Goal: Transaction & Acquisition: Purchase product/service

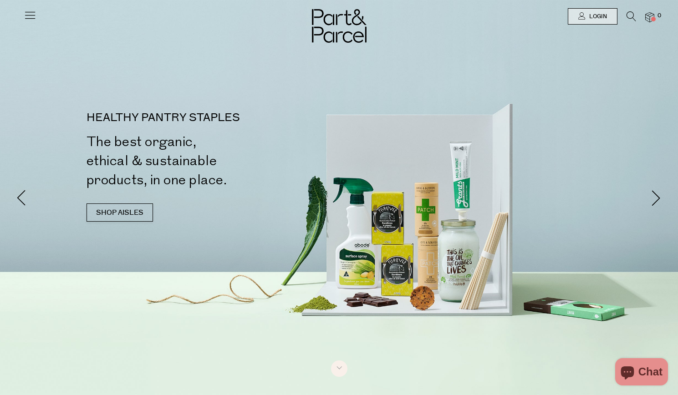
click at [32, 14] on icon at bounding box center [30, 15] width 13 height 13
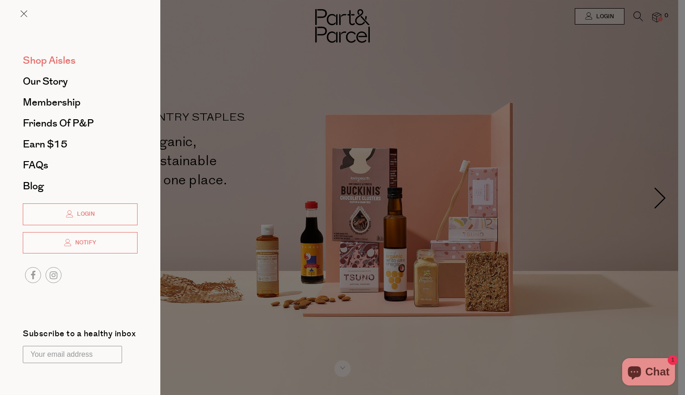
click at [35, 61] on span "Shop Aisles" at bounding box center [49, 60] width 53 height 15
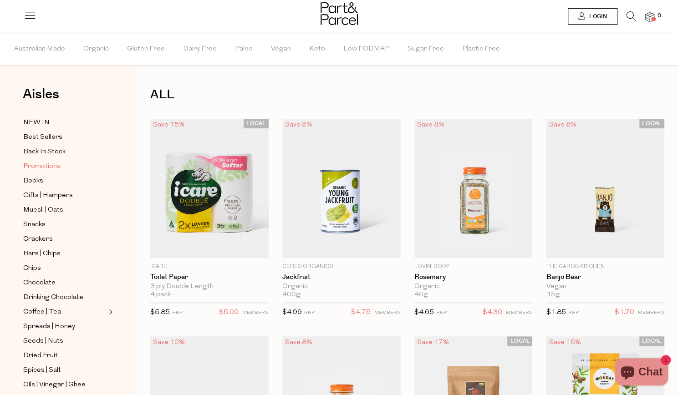
click at [39, 167] on span "Promotions" at bounding box center [41, 166] width 37 height 11
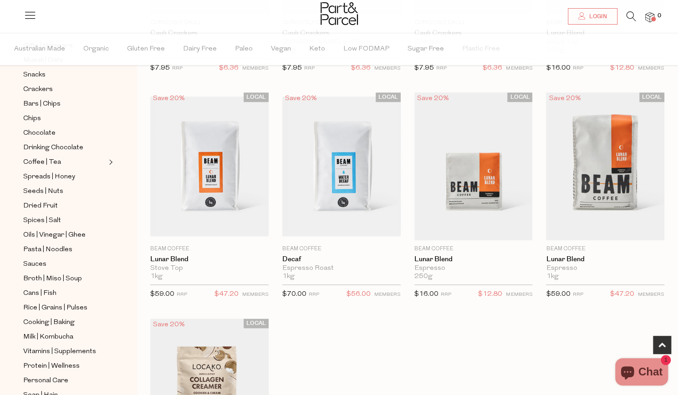
scroll to position [464, 0]
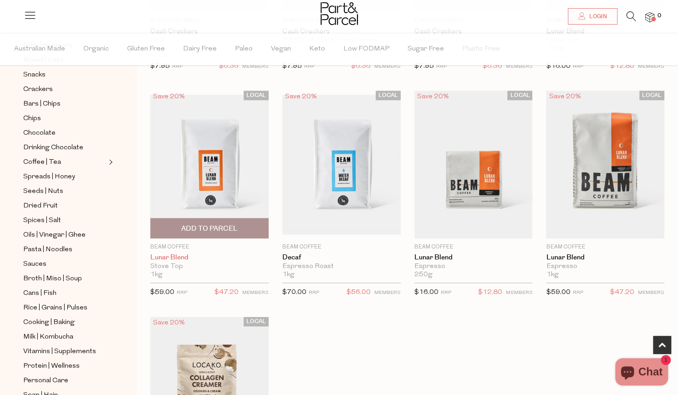
click at [180, 256] on link "Lunar Blend" at bounding box center [209, 258] width 118 height 8
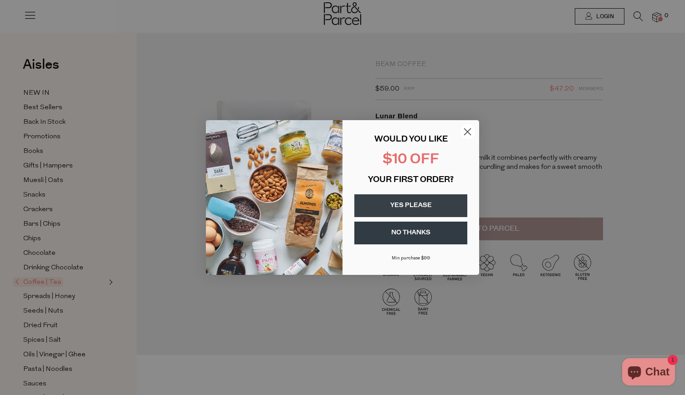
click at [463, 134] on circle "Close dialog" at bounding box center [467, 131] width 15 height 15
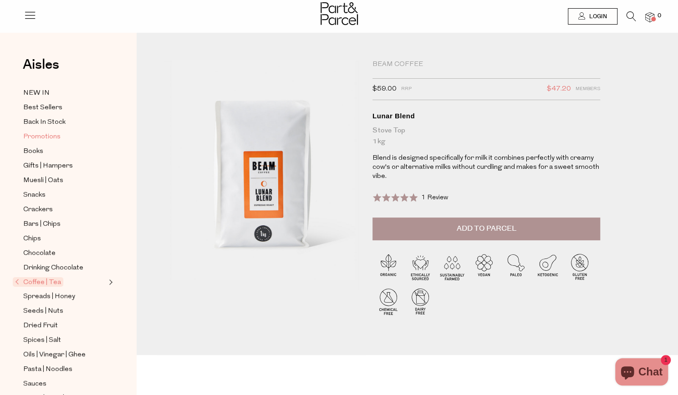
click at [30, 133] on span "Promotions" at bounding box center [41, 137] width 37 height 11
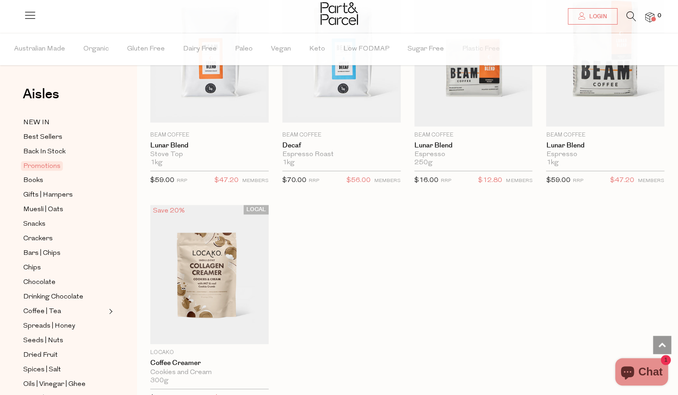
scroll to position [577, 0]
click at [40, 178] on span "Books" at bounding box center [33, 180] width 20 height 11
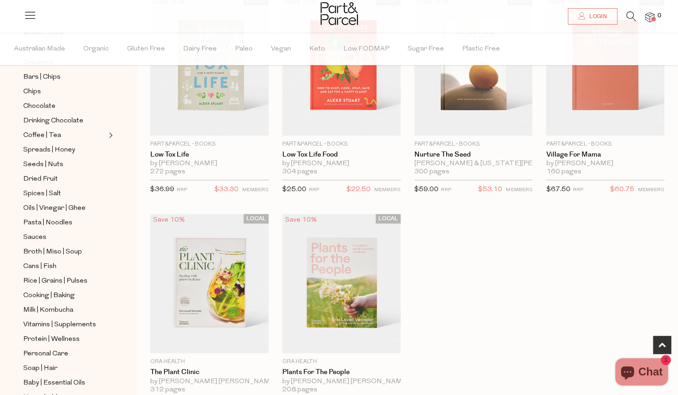
scroll to position [341, 0]
